Goal: Information Seeking & Learning: Check status

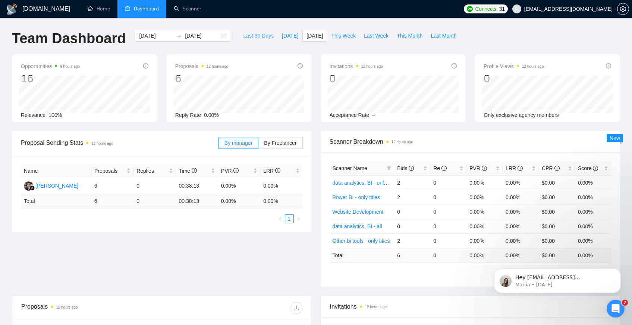
click at [263, 37] on span "Last 30 Days" at bounding box center [258, 36] width 31 height 8
type input "[DATE]"
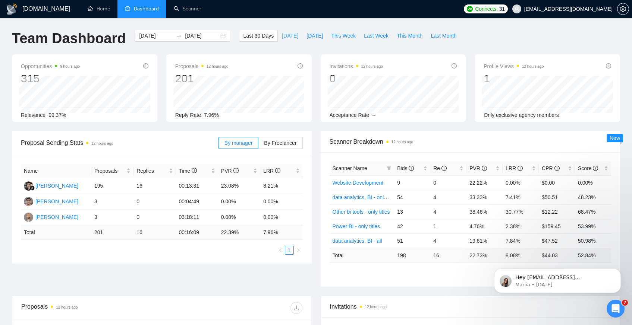
click at [290, 38] on span "[DATE]" at bounding box center [290, 36] width 16 height 8
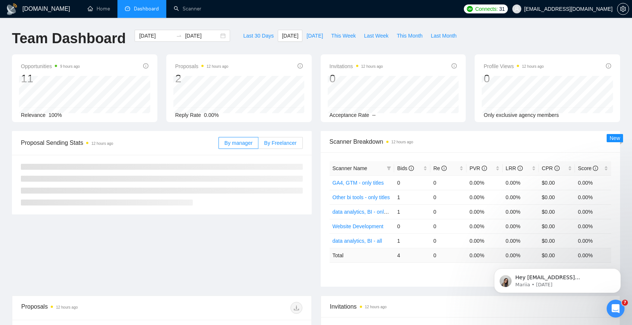
click at [297, 139] on label "By Freelancer" at bounding box center [280, 143] width 44 height 12
click at [258, 145] on input "By Freelancer" at bounding box center [258, 145] width 0 height 0
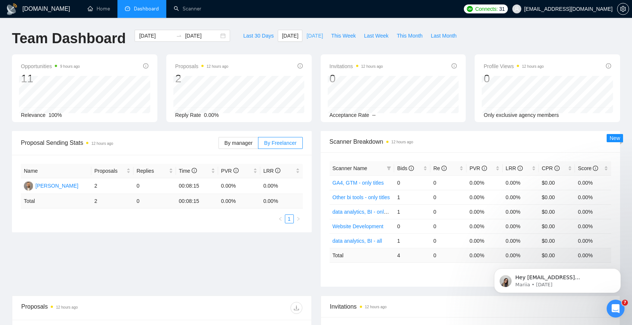
click at [318, 40] on span "[DATE]" at bounding box center [314, 36] width 16 height 8
type input "[DATE]"
click at [346, 31] on button "This Week" at bounding box center [343, 36] width 33 height 12
type input "[DATE]"
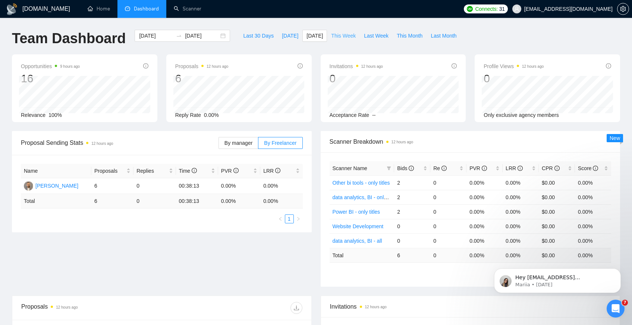
type input "[DATE]"
click at [293, 35] on button "[DATE]" at bounding box center [290, 36] width 25 height 12
type input "[DATE]"
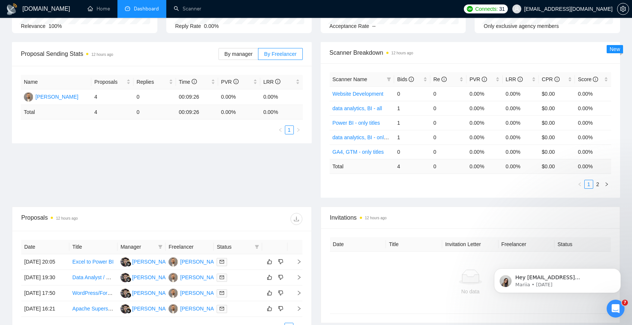
scroll to position [121, 0]
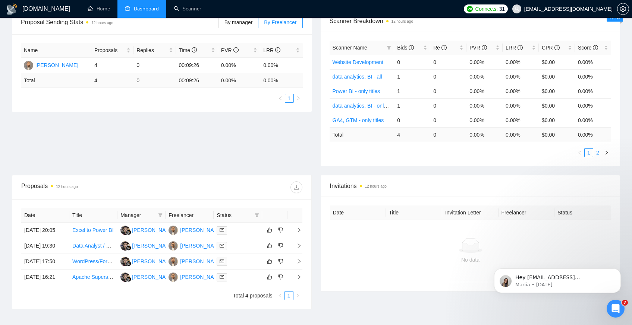
click at [599, 152] on link "2" at bounding box center [597, 153] width 8 height 8
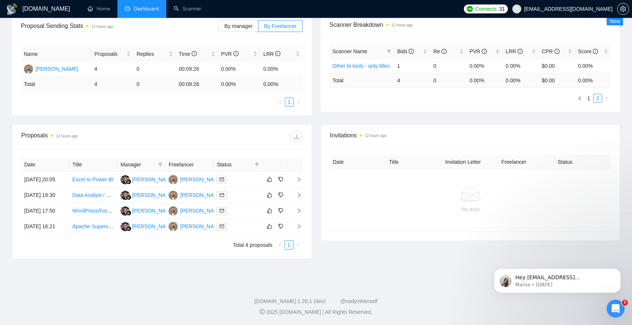
scroll to position [0, 0]
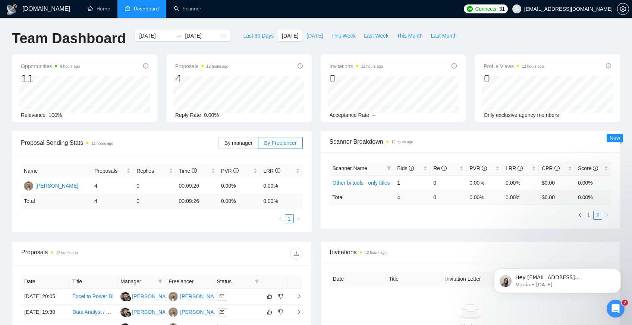
click at [306, 37] on span "[DATE]" at bounding box center [314, 36] width 16 height 8
type input "[DATE]"
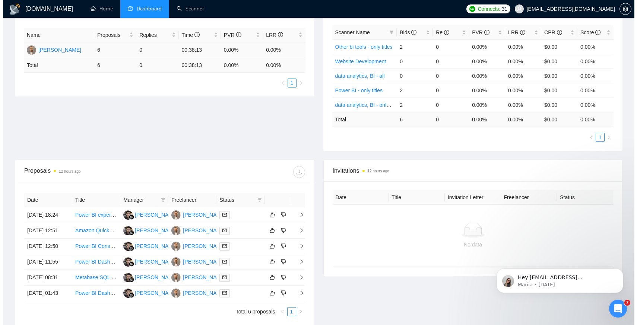
scroll to position [245, 0]
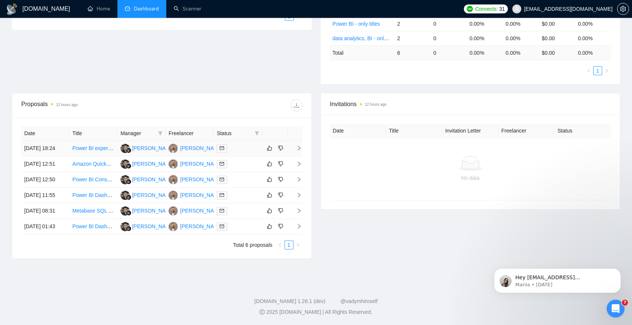
click at [39, 141] on td "[DATE] 18:24" at bounding box center [45, 149] width 48 height 16
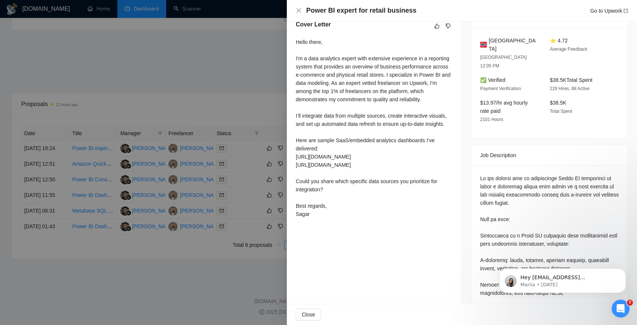
scroll to position [365, 0]
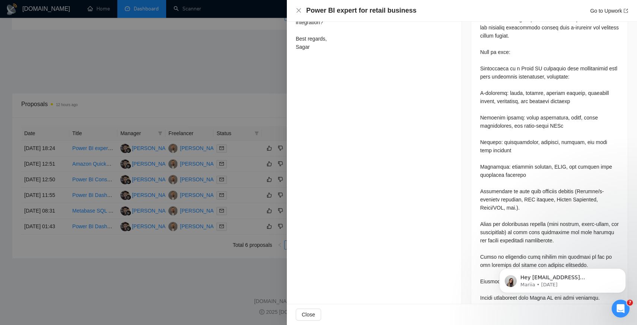
click at [194, 149] on div at bounding box center [318, 162] width 637 height 325
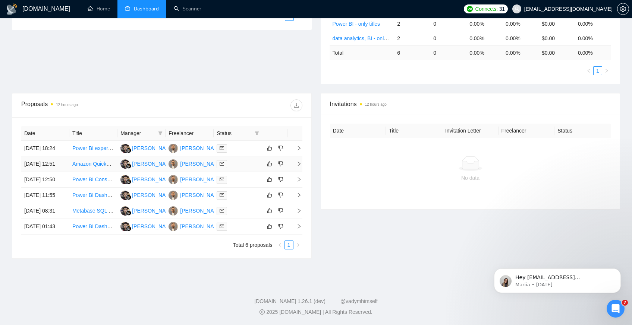
click at [51, 157] on td "[DATE] 12:51" at bounding box center [45, 165] width 48 height 16
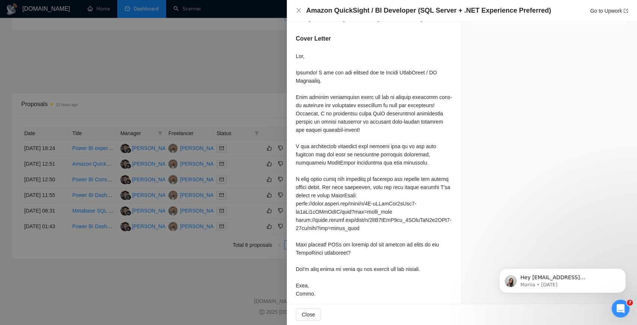
scroll to position [590, 0]
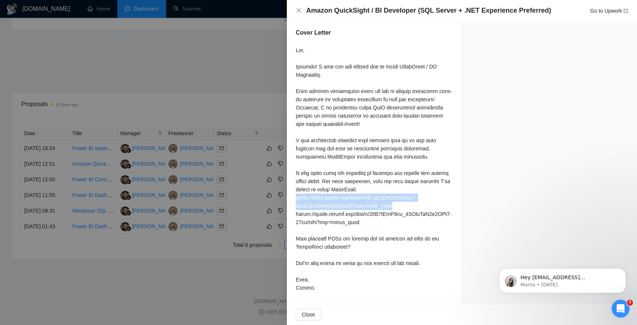
drag, startPoint x: 397, startPoint y: 211, endPoint x: 288, endPoint y: 205, distance: 108.7
copy div "[URL][DOMAIN_NAME]"
click at [350, 114] on div at bounding box center [374, 169] width 157 height 246
click at [239, 165] on div at bounding box center [318, 162] width 637 height 325
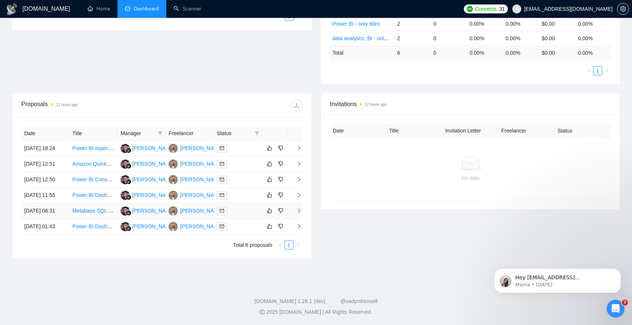
click at [30, 203] on td "[DATE] 08:31" at bounding box center [45, 211] width 48 height 16
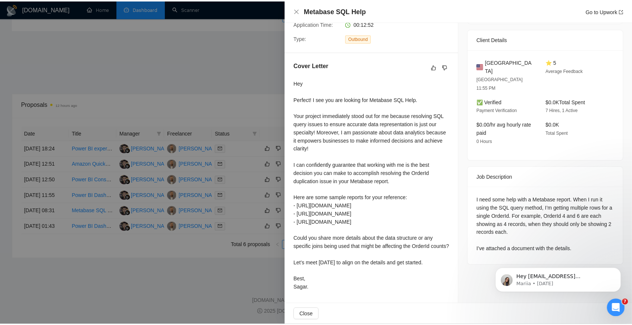
scroll to position [0, 0]
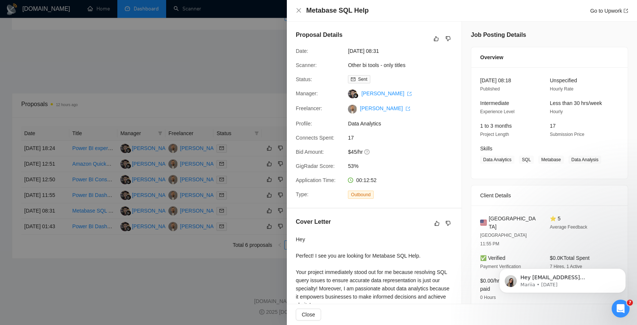
click at [166, 135] on div at bounding box center [318, 162] width 637 height 325
